Goal: Navigation & Orientation: Find specific page/section

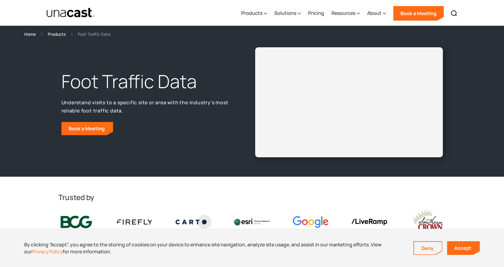
click at [31, 36] on div "Home" at bounding box center [29, 34] width 11 height 7
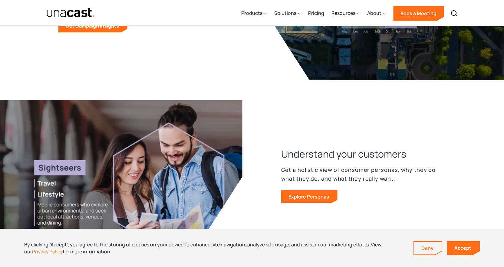
scroll to position [605, 0]
